Goal: Ask a question

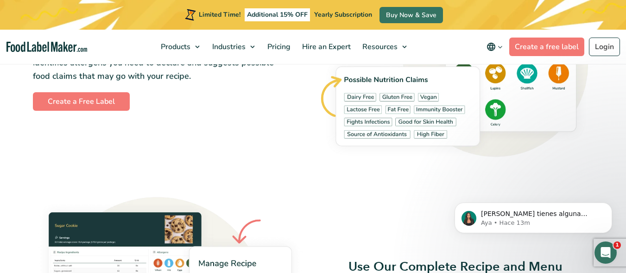
scroll to position [1066, 0]
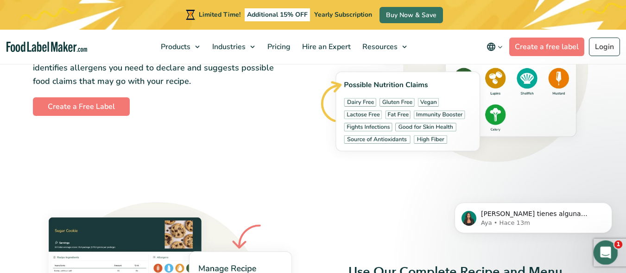
click at [610, 250] on icon "Abrir Intercom Messenger" at bounding box center [604, 251] width 15 height 15
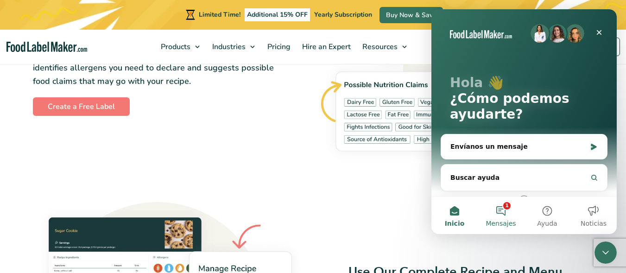
scroll to position [0, 0]
click at [506, 216] on button "1 Mensajes" at bounding box center [501, 215] width 46 height 37
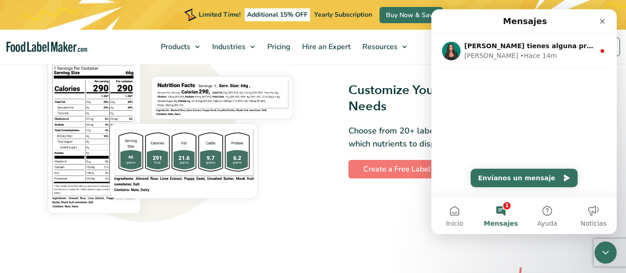
scroll to position [741, 0]
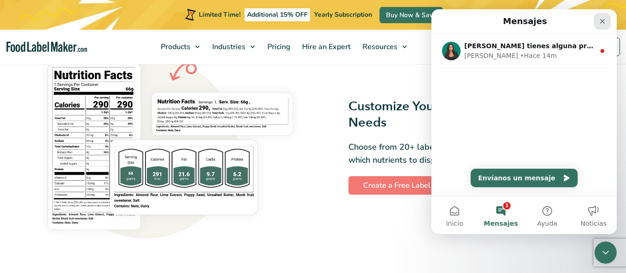
click at [600, 19] on icon "Cerrar" at bounding box center [602, 21] width 7 height 7
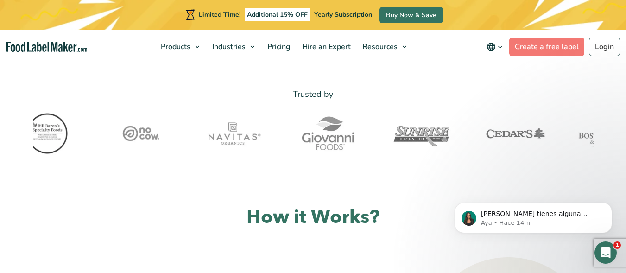
scroll to position [324, 0]
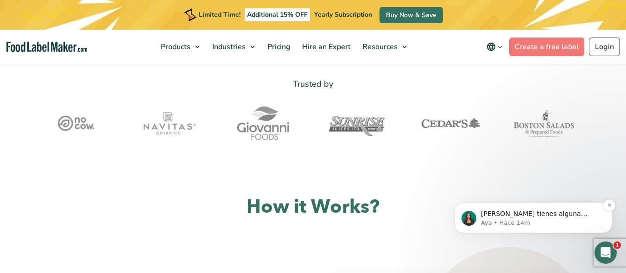
click at [576, 224] on p "Aya • Hace 14m" at bounding box center [541, 223] width 120 height 8
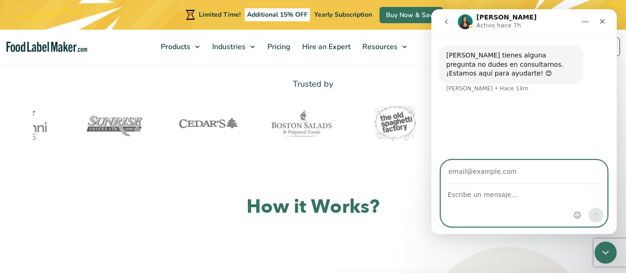
click at [472, 192] on textarea "Escribe un mensaje..." at bounding box center [524, 192] width 166 height 16
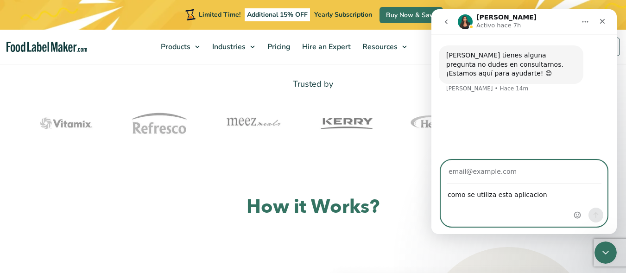
type textarea "como se utiliza esta aplicacion"
click at [474, 175] on input "Su correo electrónico" at bounding box center [524, 172] width 155 height 24
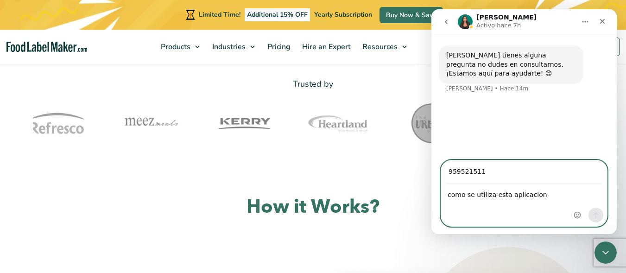
click at [502, 172] on input "959521511" at bounding box center [524, 172] width 155 height 24
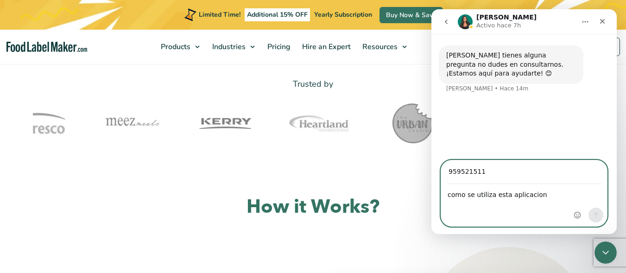
click at [521, 180] on input "959521511" at bounding box center [524, 172] width 155 height 24
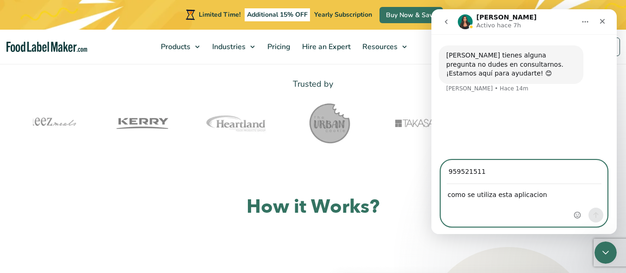
drag, startPoint x: 521, startPoint y: 179, endPoint x: 582, endPoint y: 177, distance: 61.2
click at [582, 177] on div "Intercom Messenger" at bounding box center [588, 193] width 37 height 66
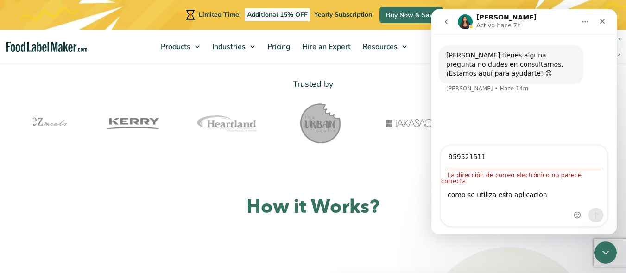
click at [582, 177] on div "Intercom Messenger" at bounding box center [588, 185] width 37 height 81
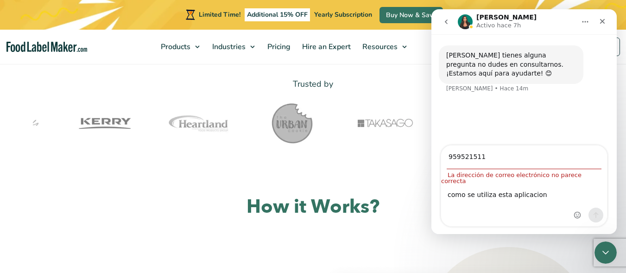
click at [582, 177] on div "Intercom Messenger" at bounding box center [588, 185] width 37 height 81
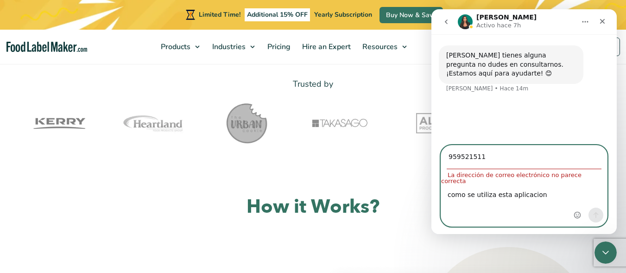
click at [481, 163] on input "959521511" at bounding box center [524, 157] width 155 height 24
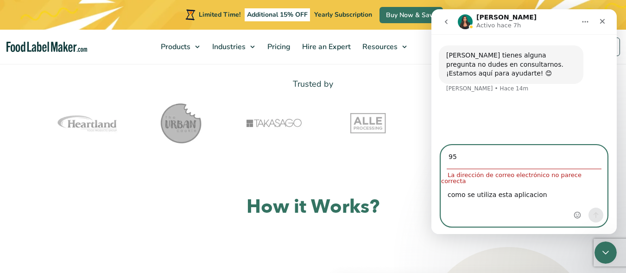
type input "9"
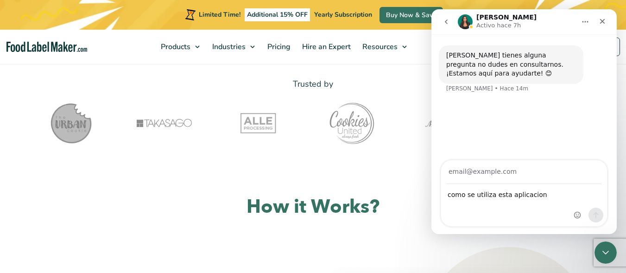
drag, startPoint x: 419, startPoint y: 146, endPoint x: 425, endPoint y: 142, distance: 8.0
click at [416, 146] on div at bounding box center [445, 123] width 93 height 46
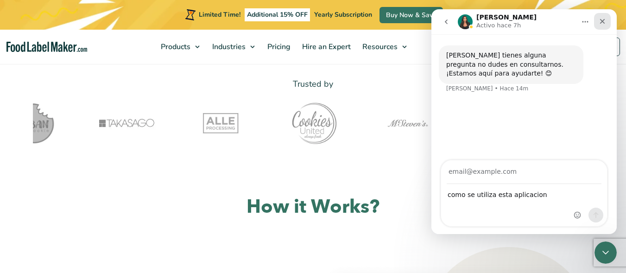
click at [604, 18] on icon "Cerrar" at bounding box center [602, 21] width 7 height 7
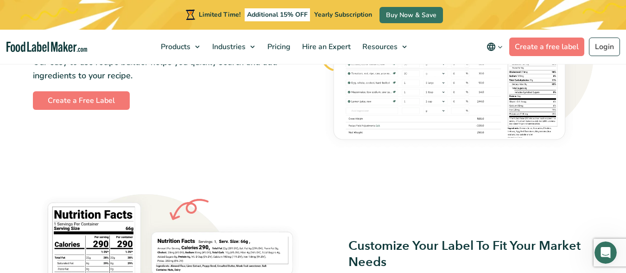
scroll to position [602, 0]
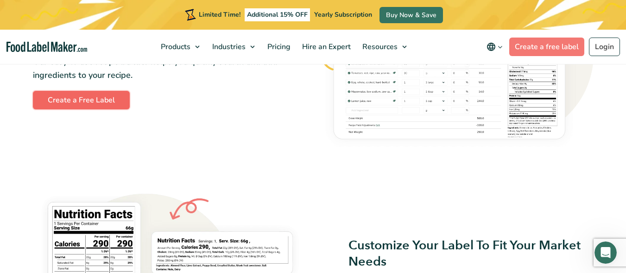
click at [82, 98] on link "Create a Free Label" at bounding box center [81, 100] width 97 height 19
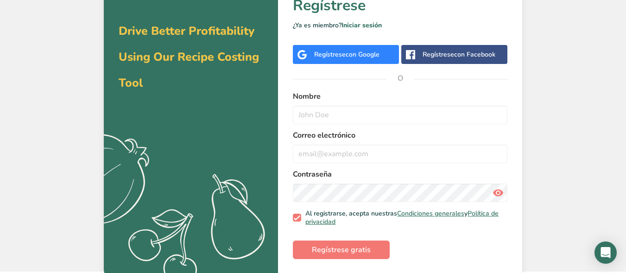
scroll to position [41, 0]
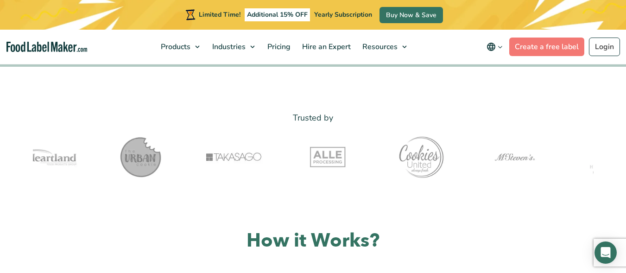
scroll to position [275, 0]
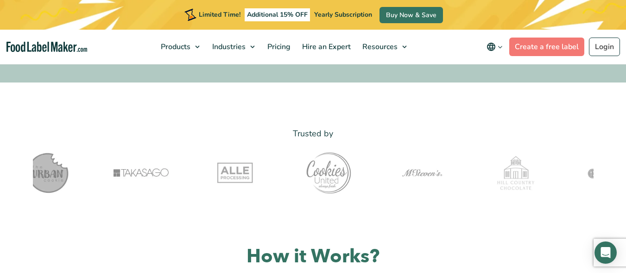
click at [345, 178] on img at bounding box center [328, 173] width 46 height 46
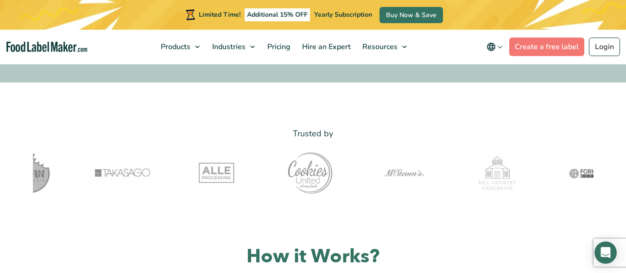
click at [327, 178] on img at bounding box center [310, 173] width 46 height 46
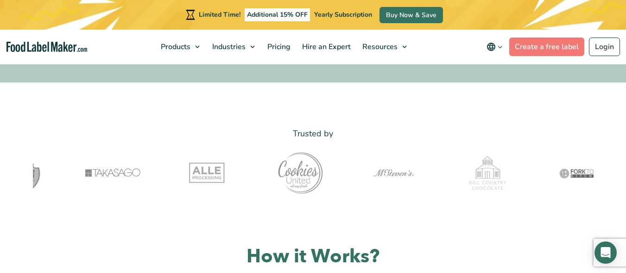
click at [327, 178] on div at bounding box center [300, 173] width 93 height 46
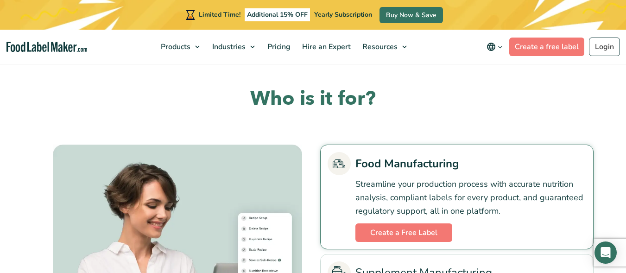
scroll to position [1850, 0]
